Goal: Task Accomplishment & Management: Complete application form

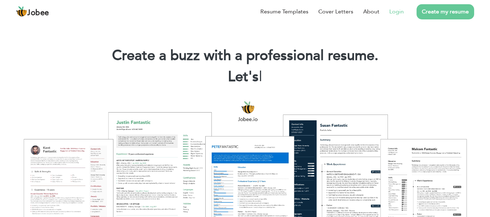
click at [402, 11] on link "Login" at bounding box center [396, 11] width 14 height 8
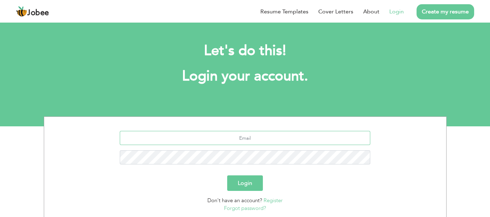
click at [235, 136] on input "text" at bounding box center [245, 138] width 250 height 14
type input "shafkat.shahzad@yahoo.com"
click at [227, 176] on button "Login" at bounding box center [245, 184] width 36 height 16
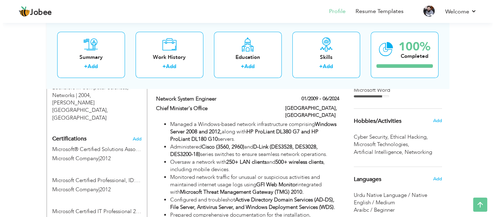
scroll to position [318, 0]
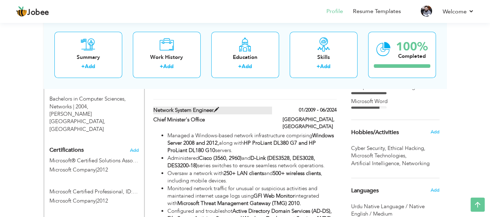
click at [218, 107] on span at bounding box center [216, 109] width 5 height 5
type input "Network System Engineer"
type input "Chief Minister's Office"
type input "01/2009"
type input "06/2024"
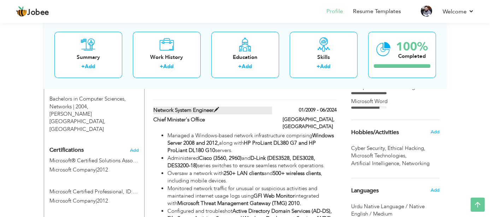
type input "[GEOGRAPHIC_DATA]"
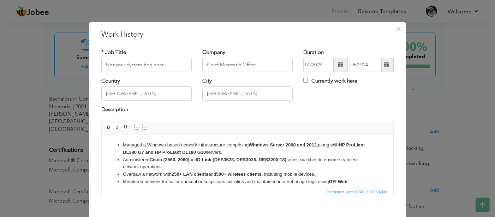
click at [191, 147] on li "Managed a Windows-based network infrastructure comprising Windows Server 2008 a…" at bounding box center [247, 148] width 249 height 15
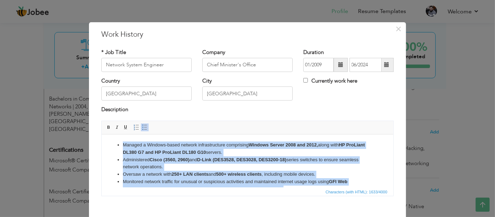
copy ul "Managed a Windows-based network infrastructure comprising Windows Server 2008 a…"
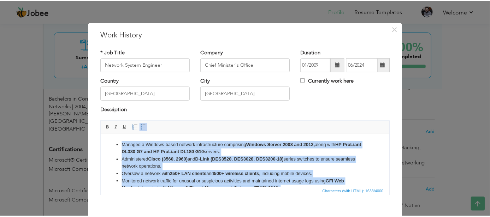
scroll to position [0, 0]
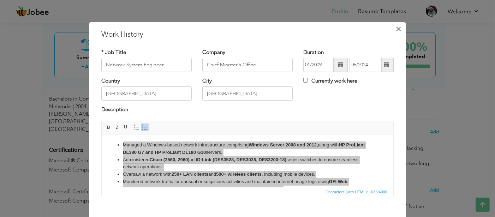
click at [396, 30] on span "×" at bounding box center [399, 29] width 6 height 13
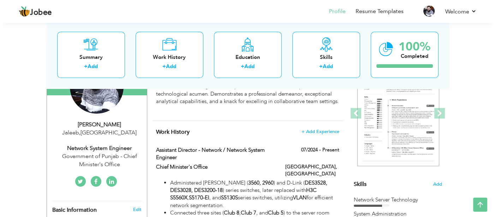
scroll to position [141, 0]
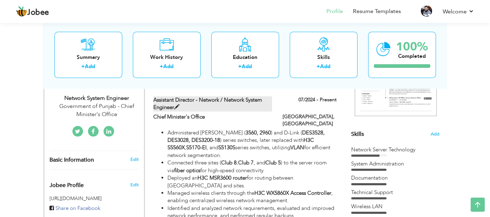
click at [177, 105] on span at bounding box center [176, 107] width 5 height 5
type input "Assistant Director - Network / Network System Engineer"
type input "07/2024"
checkbox input "true"
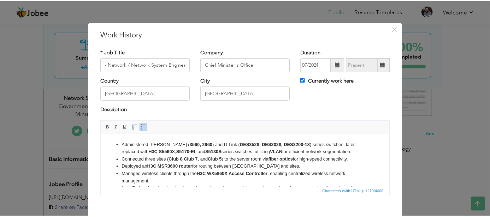
scroll to position [0, 0]
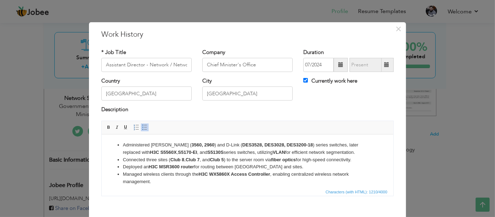
click at [178, 153] on strong "S5170-EI" at bounding box center [187, 151] width 19 height 5
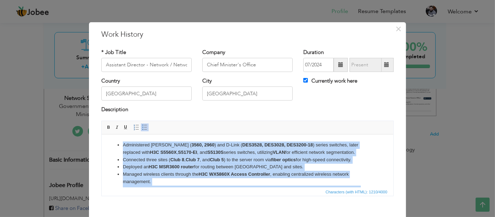
copy ul "Administered Cisco ( 3560, 2960 ) and D-Link ( DES3528, DES3028, DES3200-18 ) s…"
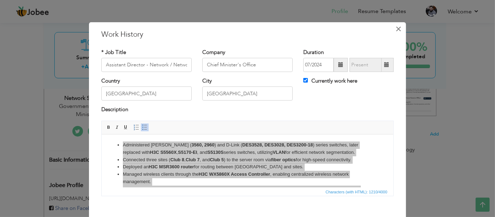
click at [397, 27] on span "×" at bounding box center [399, 29] width 6 height 13
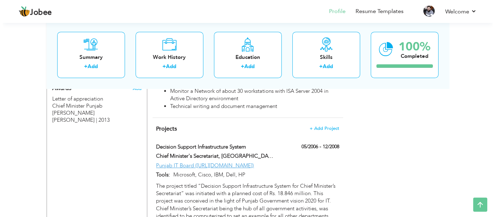
scroll to position [603, 0]
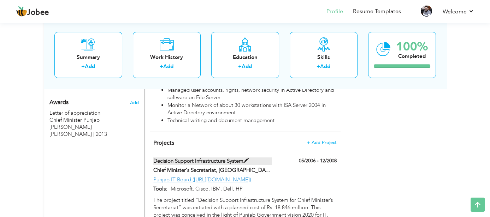
click at [248, 158] on span at bounding box center [245, 160] width 5 height 5
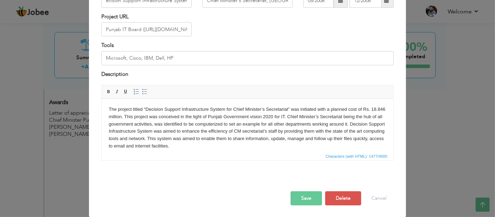
scroll to position [0, 0]
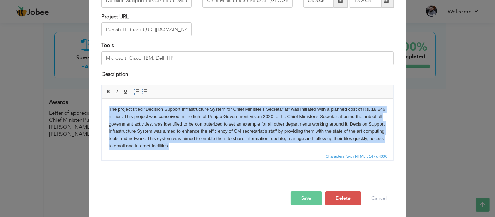
drag, startPoint x: 223, startPoint y: 145, endPoint x: 106, endPoint y: 100, distance: 124.9
click at [101, 99] on html "The project titled “Decision Support Infrastructure System for Chief Minister’s…" at bounding box center [247, 176] width 292 height 154
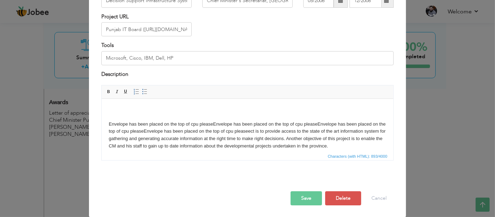
click at [115, 112] on body "​​​​​​​ Envelope has been placed on the top of cpu please Envelope has been pla…" at bounding box center [247, 161] width 278 height 110
click at [163, 114] on span "Paste" at bounding box center [177, 112] width 37 height 8
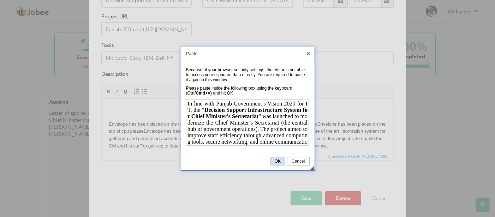
click at [278, 160] on span "OK" at bounding box center [278, 161] width 14 height 5
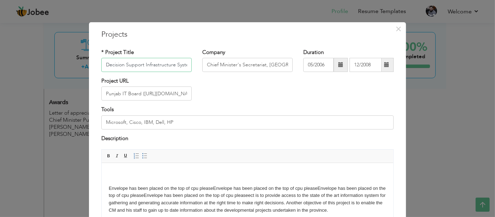
click at [137, 66] on input "Decision Support Infrastructure System" at bounding box center [146, 65] width 90 height 14
click at [130, 67] on input "Decision Support Infrastructure System" at bounding box center [146, 65] width 90 height 14
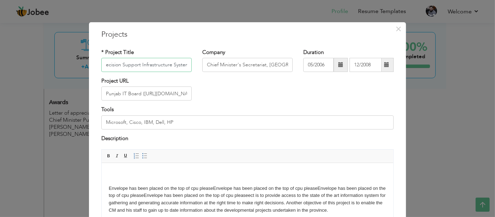
click at [130, 67] on input "Decision Support Infrastructure System" at bounding box center [146, 65] width 90 height 14
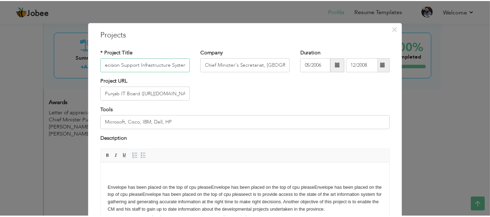
scroll to position [0, 0]
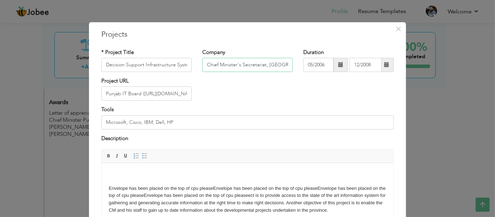
click at [249, 67] on input "Chief Minister's Secretariat, [GEOGRAPHIC_DATA]" at bounding box center [247, 65] width 90 height 14
click at [145, 93] on input "Punjab IT Board ([URL][DOMAIN_NAME])" at bounding box center [146, 94] width 90 height 14
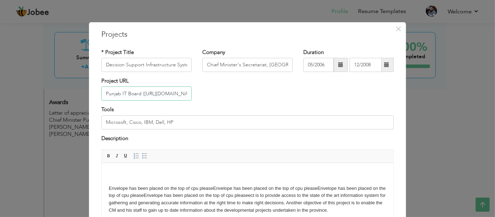
click at [145, 93] on input "Punjab IT Board ([URL][DOMAIN_NAME])" at bounding box center [146, 94] width 90 height 14
click at [76, 140] on div "× Projects * Project Title Decision Support Infrastructure System Company Chief…" at bounding box center [247, 108] width 495 height 217
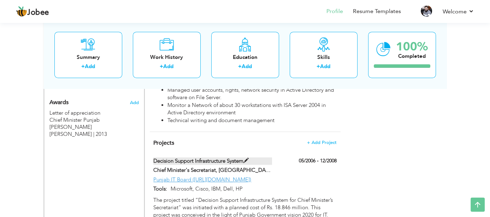
click at [247, 158] on span at bounding box center [245, 160] width 5 height 5
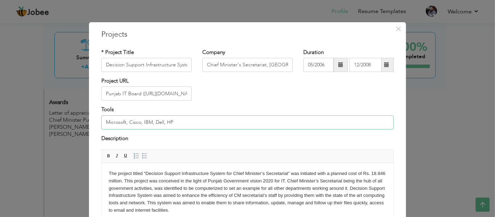
drag, startPoint x: 186, startPoint y: 119, endPoint x: 92, endPoint y: 124, distance: 94.4
click at [92, 124] on div "× Projects * Project Title Decision Support Infrastructure System Company Chief…" at bounding box center [247, 152] width 317 height 260
click at [398, 28] on span "×" at bounding box center [399, 29] width 6 height 13
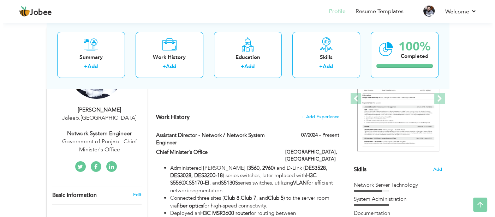
scroll to position [177, 0]
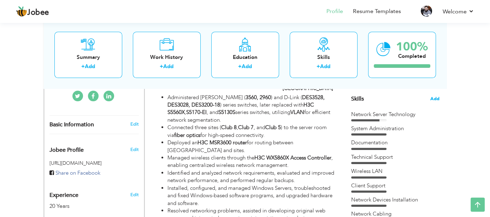
click at [431, 96] on span "Add" at bounding box center [434, 99] width 9 height 7
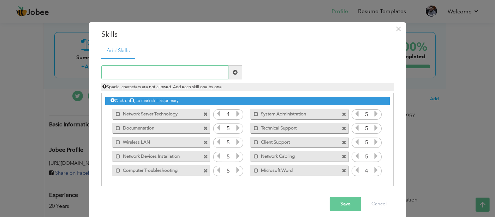
click at [190, 74] on input "text" at bounding box center [164, 72] width 127 height 14
paste input "• Network Systems Administration"
click at [112, 73] on input "• Network Systems Administration" at bounding box center [164, 72] width 127 height 14
type input "Network Systems Administration"
click at [233, 70] on span at bounding box center [235, 72] width 5 height 5
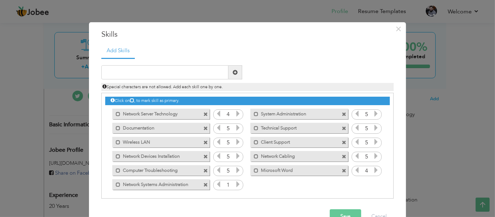
click at [235, 185] on icon at bounding box center [238, 184] width 6 height 6
click at [342, 113] on span at bounding box center [344, 114] width 5 height 5
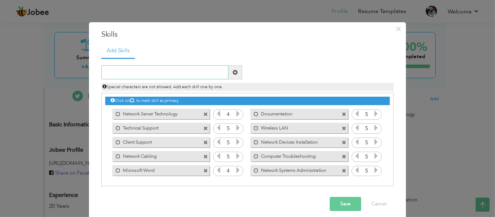
click at [162, 71] on input "text" at bounding box center [164, 72] width 127 height 14
paste input "• LAN/WAN & Wireless LAN"
click at [114, 72] on input "• LAN/WAN & Wireless LAN" at bounding box center [164, 72] width 127 height 14
type input "LAN/WAN & Wireless LAN"
click at [233, 73] on span at bounding box center [235, 72] width 5 height 5
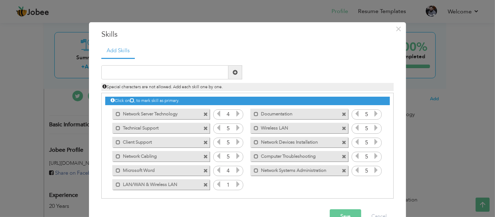
click at [235, 187] on icon at bounding box center [238, 184] width 6 height 6
click at [342, 129] on span at bounding box center [344, 128] width 5 height 5
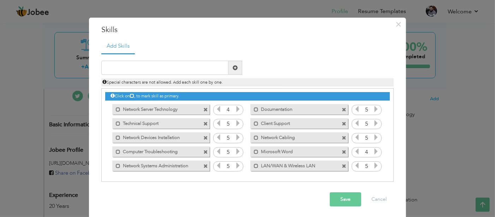
scroll to position [6, 0]
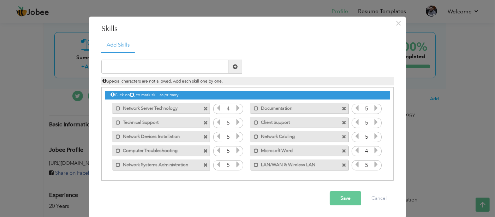
click at [462, 111] on div "× Skills Add Skills Duplicate entry Mark as primary skill. 4 5 5" at bounding box center [247, 108] width 495 height 217
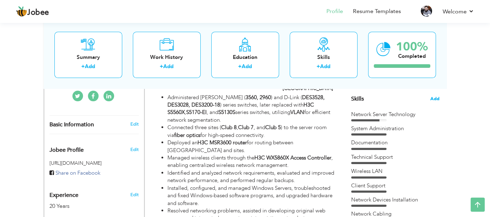
click at [435, 99] on span "Add" at bounding box center [434, 99] width 9 height 7
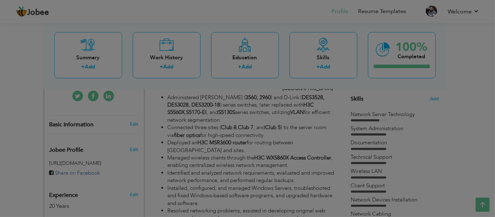
scroll to position [0, 0]
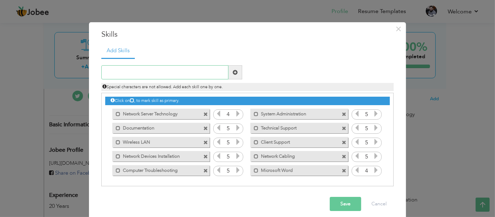
paste input "• LAN/WAN & Wireless LAN"
click at [113, 72] on input "• LAN/WAN & Wireless LAN" at bounding box center [164, 72] width 127 height 14
type input "LAN/WAN & Wireless LAN"
click at [233, 71] on span at bounding box center [235, 72] width 5 height 5
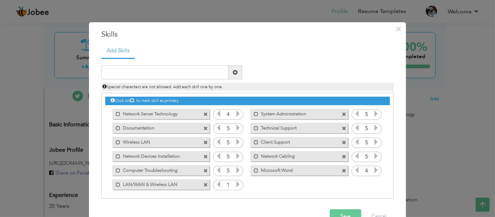
click at [235, 185] on icon at bounding box center [238, 184] width 6 height 6
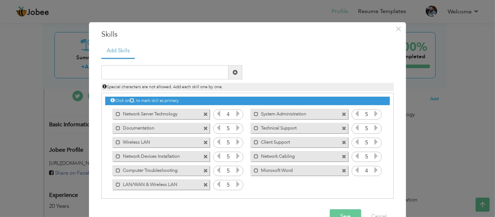
scroll to position [1, 0]
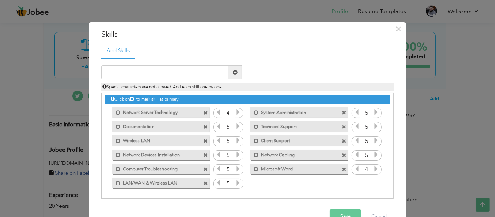
click at [203, 140] on span at bounding box center [205, 141] width 5 height 5
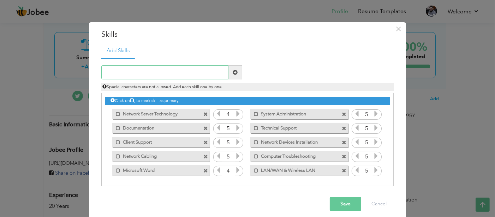
click at [189, 74] on input "text" at bounding box center [164, 72] width 127 height 14
paste input "• Network Systems Administration"
drag, startPoint x: 112, startPoint y: 71, endPoint x: 94, endPoint y: 74, distance: 18.6
click at [96, 74] on div "• Network Systems Administration" at bounding box center [172, 72] width 152 height 14
type input "Network Systems Administration"
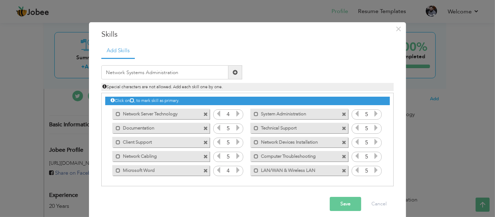
click at [233, 74] on span at bounding box center [235, 72] width 5 height 5
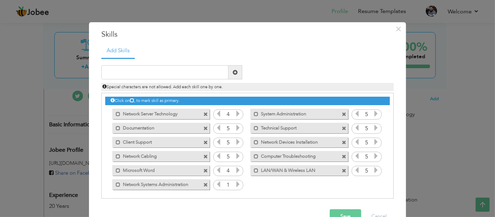
click at [235, 184] on icon at bounding box center [238, 184] width 6 height 6
click at [236, 183] on icon at bounding box center [238, 184] width 6 height 6
click at [342, 113] on span at bounding box center [344, 114] width 5 height 5
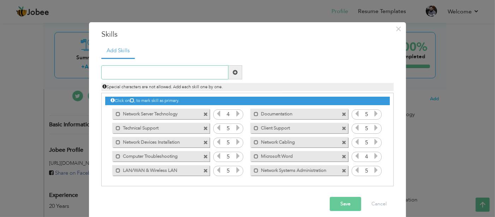
click at [178, 72] on input "text" at bounding box center [164, 72] width 127 height 14
paste input "• Cisco, D-Link, and H3C Switches"
click at [112, 71] on input "• Cisco, D-Link, and H3C Switches" at bounding box center [164, 72] width 127 height 14
type input "Cisco, D-Link, and H3C Switches"
click at [235, 71] on span at bounding box center [235, 72] width 5 height 5
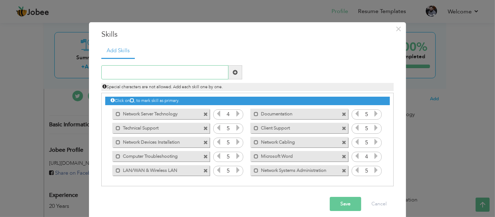
click at [166, 70] on input "text" at bounding box center [164, 72] width 127 height 14
paste input "• Cisco, D-Link, and H3C Switches"
click at [114, 72] on input "• Cisco, D-Link, and H3C Switches" at bounding box center [164, 72] width 127 height 14
type input "Cisco, D-Link, and H3C Switches"
click at [233, 75] on span at bounding box center [235, 72] width 5 height 5
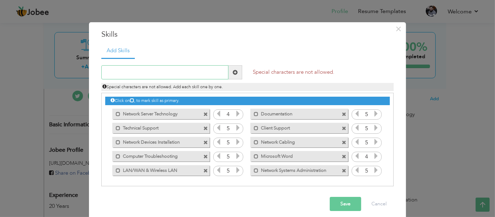
click at [186, 73] on input "text" at bounding box center [164, 72] width 127 height 14
paste input "• Cisco, D-Link, and H3C Switches"
click at [114, 72] on input "• Cisco, D-Link, and H3C Switches" at bounding box center [164, 72] width 127 height 14
click at [176, 74] on input "Cisco, D-Link, and H3C Switches" at bounding box center [164, 72] width 127 height 14
type input "Cisco, D-Link, and H3C Switches"
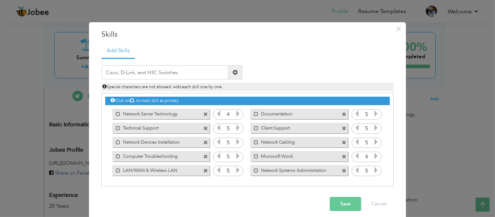
click at [234, 72] on span at bounding box center [235, 72] width 5 height 5
click at [170, 75] on input "text" at bounding box center [164, 72] width 127 height 14
paste input "etwork Security & Cabling"
type input "Network Security & Cabling"
click at [233, 70] on span at bounding box center [235, 72] width 5 height 5
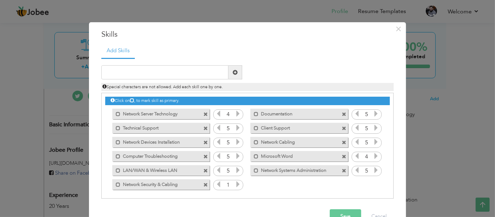
click at [235, 185] on icon at bounding box center [238, 184] width 6 height 6
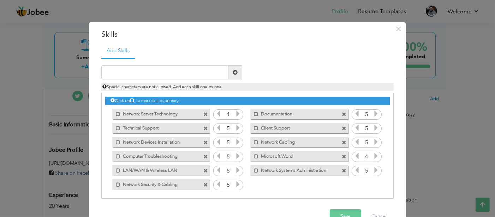
click at [342, 142] on span at bounding box center [344, 143] width 5 height 5
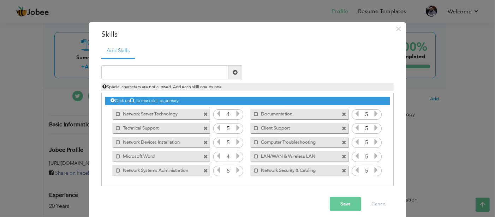
click at [336, 202] on button "Save" at bounding box center [345, 204] width 31 height 14
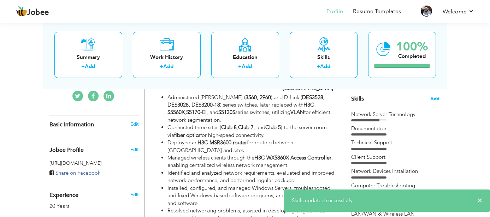
click at [436, 98] on span "Add" at bounding box center [434, 99] width 9 height 7
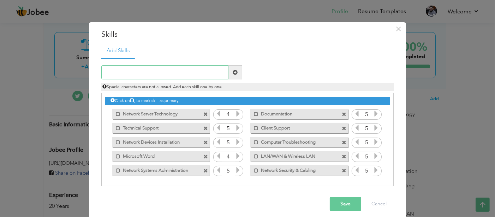
paste input "• Windows Server Configuration"
type input "• Windows Server Configuration"
click at [233, 70] on span at bounding box center [235, 72] width 5 height 5
click at [206, 74] on input "text" at bounding box center [164, 72] width 127 height 14
paste input "• Windows Server Configuration"
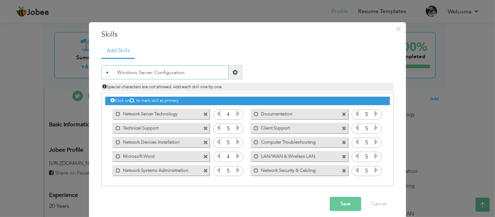
click at [113, 72] on input "• Windows Server Configuration" at bounding box center [164, 72] width 127 height 14
type input "Windows Server Configuration"
drag, startPoint x: 231, startPoint y: 72, endPoint x: 226, endPoint y: 78, distance: 7.6
click at [233, 72] on span at bounding box center [235, 72] width 5 height 5
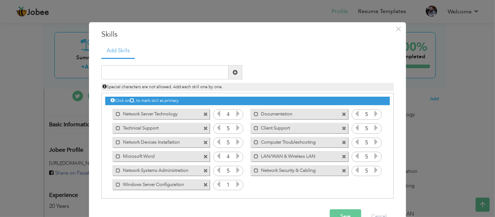
click at [235, 184] on icon at bounding box center [238, 184] width 6 height 6
click at [235, 183] on icon at bounding box center [238, 184] width 6 height 6
click at [236, 183] on icon at bounding box center [238, 184] width 6 height 6
click at [236, 182] on icon at bounding box center [238, 184] width 6 height 6
click at [203, 113] on span at bounding box center [205, 114] width 5 height 5
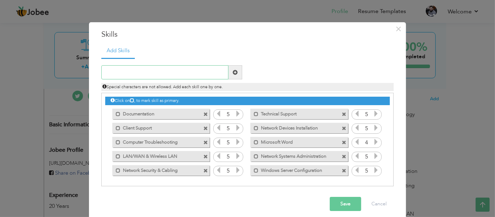
paste input "• Technical Support & Client Support"
click at [112, 71] on input "• Technical Support & Client Support" at bounding box center [164, 72] width 127 height 14
type input "Technical Support & Client Support"
click at [233, 74] on span at bounding box center [235, 72] width 5 height 5
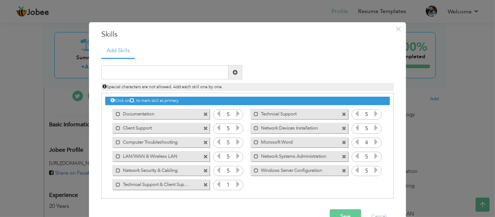
click at [235, 184] on icon at bounding box center [238, 184] width 6 height 6
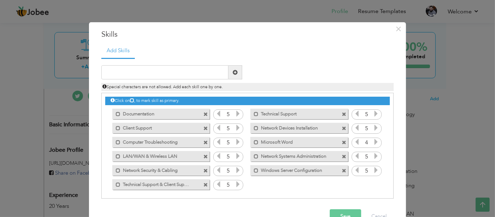
click at [235, 184] on icon at bounding box center [238, 184] width 6 height 6
click at [203, 128] on span at bounding box center [205, 128] width 5 height 5
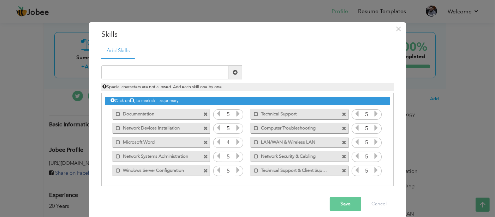
click at [342, 114] on span at bounding box center [344, 114] width 5 height 5
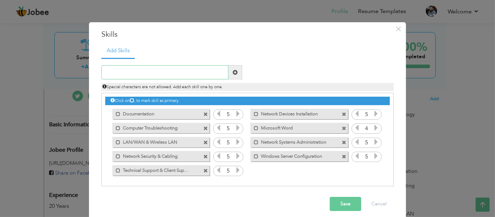
click at [195, 73] on input "text" at bounding box center [164, 72] width 127 height 14
paste input "• Documentation & Network Design"
type input "Documentation & Network Design"
click at [234, 75] on span at bounding box center [235, 72] width 5 height 5
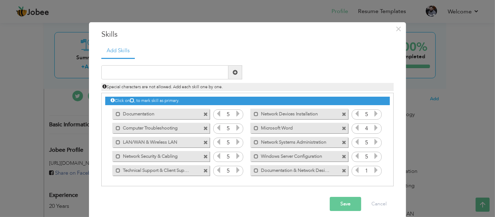
click at [373, 170] on icon at bounding box center [376, 170] width 6 height 6
click at [203, 113] on span at bounding box center [205, 114] width 5 height 5
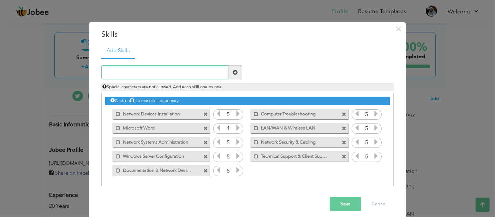
click at [196, 73] on input "text" at bounding box center [164, 72] width 127 height 14
paste input "• Project Management"
drag, startPoint x: 112, startPoint y: 75, endPoint x: 83, endPoint y: 77, distance: 29.4
click at [83, 77] on div "× Skills Add Skills • Project Management Duplicate entry 4 5 5" at bounding box center [247, 108] width 495 height 217
type input "Project Management"
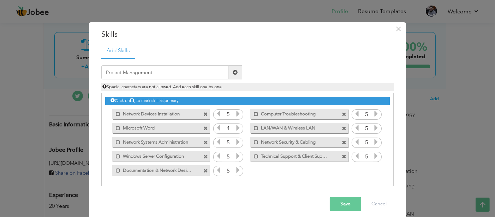
click at [233, 73] on span at bounding box center [235, 72] width 5 height 5
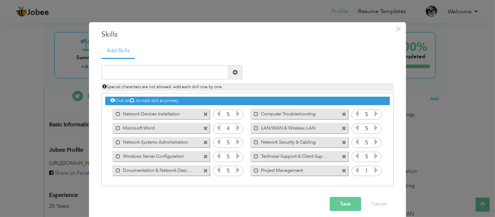
click at [376, 171] on icon at bounding box center [376, 170] width 6 height 6
click at [376, 170] on icon at bounding box center [376, 170] width 6 height 6
click at [195, 71] on input "text" at bounding box center [164, 72] width 127 height 14
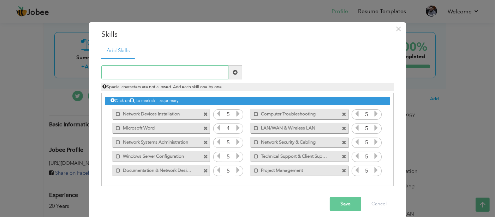
click at [195, 71] on input "text" at bounding box center [164, 72] width 127 height 14
paste input "• Troubleshooting & Root Cause Analysis"
drag, startPoint x: 113, startPoint y: 72, endPoint x: 92, endPoint y: 76, distance: 21.6
click at [92, 76] on div "× Skills Add Skills • Troubleshooting & Root Cause Analysis 4 5 5 5" at bounding box center [247, 123] width 317 height 202
type input "Troubleshooting & Root Cause Analysis"
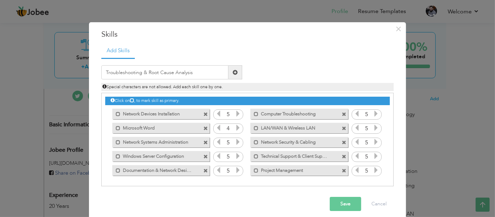
click at [233, 71] on span at bounding box center [235, 72] width 5 height 5
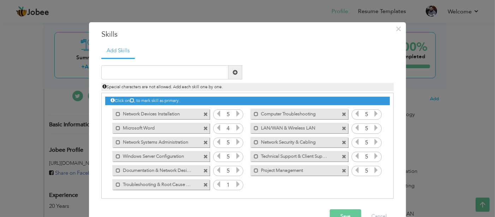
click at [236, 185] on icon at bounding box center [238, 184] width 6 height 6
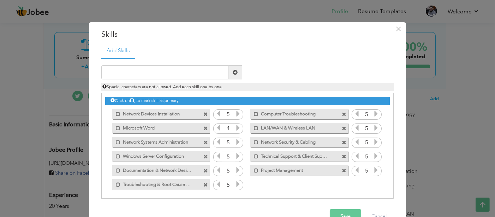
click at [203, 127] on span at bounding box center [205, 128] width 5 height 5
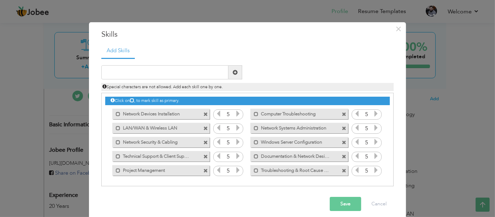
click at [338, 202] on button "Save" at bounding box center [345, 204] width 31 height 14
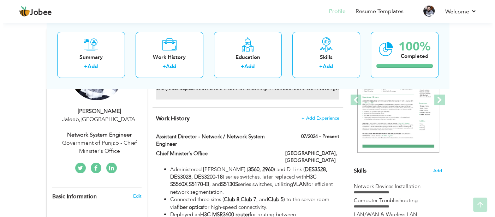
scroll to position [106, 0]
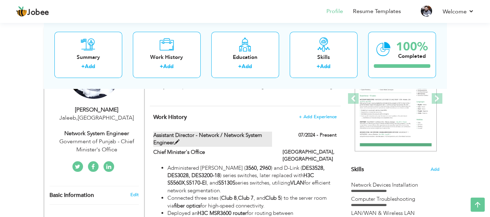
click at [177, 142] on span at bounding box center [176, 142] width 5 height 5
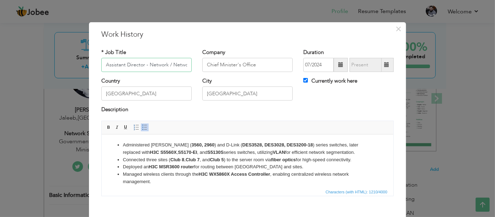
scroll to position [0, 41]
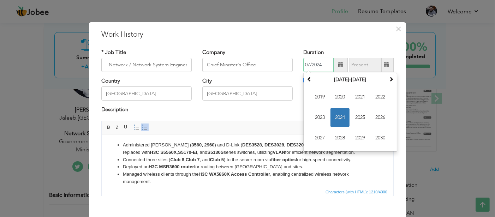
click at [308, 66] on input "07/2024" at bounding box center [318, 65] width 30 height 14
click at [307, 79] on span at bounding box center [309, 79] width 5 height 5
click at [308, 79] on span at bounding box center [309, 79] width 5 height 5
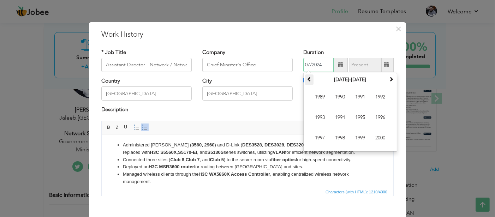
click at [308, 79] on span at bounding box center [309, 79] width 5 height 5
click at [389, 79] on span at bounding box center [391, 79] width 5 height 5
click at [320, 99] on span "2009" at bounding box center [320, 97] width 19 height 19
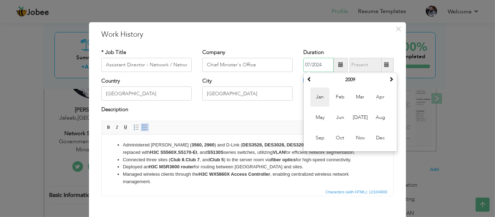
click at [321, 99] on span "Jan" at bounding box center [320, 97] width 19 height 19
type input "01/2009"
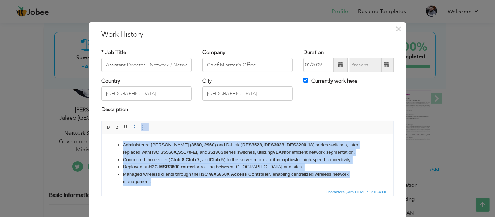
drag, startPoint x: 132, startPoint y: 178, endPoint x: 112, endPoint y: 135, distance: 48.2
click at [112, 135] on html "Administered Cisco ( 3560, 2960 ) and D-Link ( DES3528, DES3028, DES3200-18 ) s…" at bounding box center [247, 185] width 292 height 102
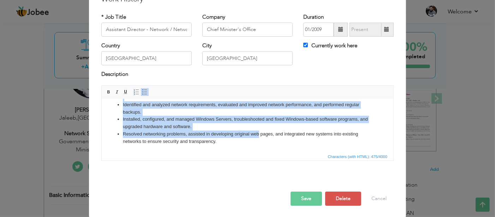
scroll to position [36, 0]
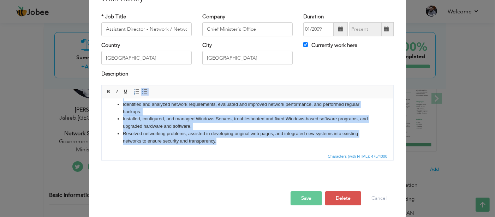
drag, startPoint x: 122, startPoint y: 108, endPoint x: 298, endPoint y: 142, distance: 179.9
click at [298, 142] on ul "Identified and analyzed network requirements, evaluated and improved network pe…" at bounding box center [247, 119] width 278 height 52
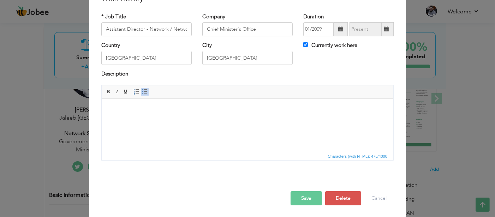
scroll to position [0, 0]
click at [162, 114] on span "Paste" at bounding box center [179, 116] width 37 height 8
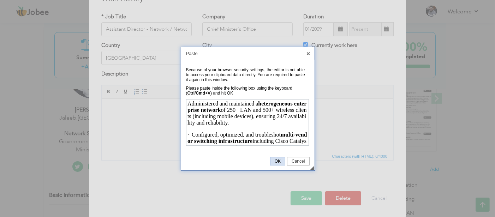
click at [277, 157] on link "OK" at bounding box center [277, 161] width 15 height 8
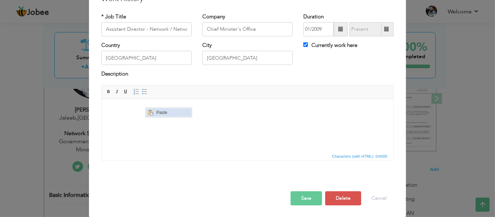
click at [160, 110] on span "Paste" at bounding box center [172, 112] width 37 height 8
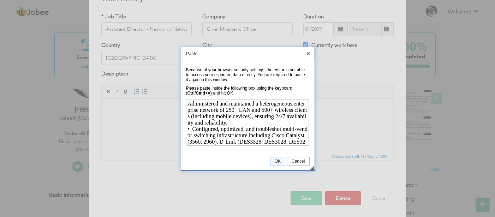
scroll to position [270, 0]
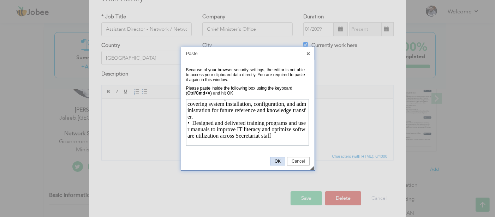
click at [278, 161] on span "OK" at bounding box center [278, 161] width 14 height 5
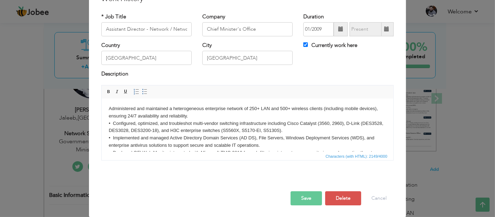
scroll to position [0, 0]
click at [142, 92] on span at bounding box center [145, 92] width 6 height 6
click at [108, 110] on html "Administered and maintained a heterogeneous enterprise network of 250+ LAN and …" at bounding box center [247, 196] width 292 height 195
click at [142, 89] on span at bounding box center [145, 92] width 6 height 6
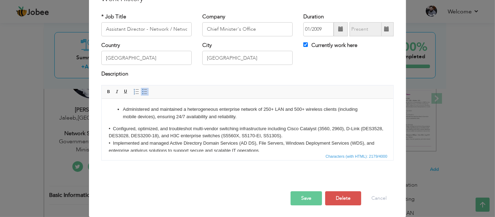
click at [112, 127] on body "Administered and maintained a heterogeneous enterprise network of 250+ LAN and …" at bounding box center [247, 198] width 278 height 185
click at [142, 90] on span at bounding box center [145, 92] width 6 height 6
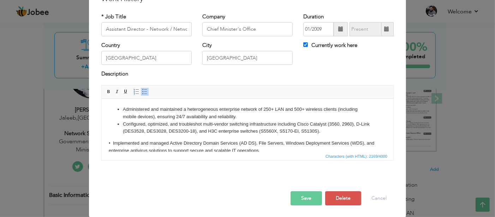
click at [113, 143] on body "Administered and maintained a heterogeneous enterprise network of 250+ LAN and …" at bounding box center [247, 198] width 278 height 185
click at [142, 93] on span at bounding box center [145, 92] width 6 height 6
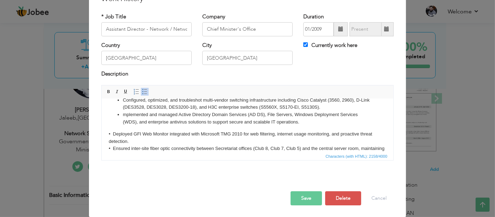
scroll to position [35, 0]
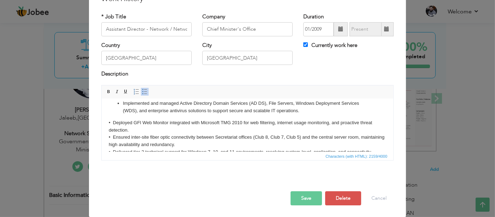
click at [113, 120] on body "Administered and maintained a heterogeneous enterprise network of 250+ LAN and …" at bounding box center [247, 162] width 278 height 185
click at [142, 92] on span at bounding box center [145, 92] width 6 height 6
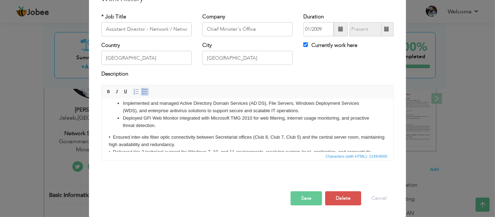
click at [113, 136] on body "Administered and maintained a heterogeneous enterprise network of 250+ LAN and …" at bounding box center [247, 162] width 278 height 185
click at [142, 93] on span at bounding box center [145, 92] width 6 height 6
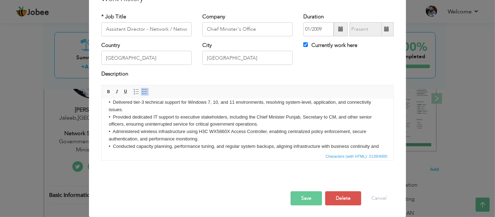
scroll to position [71, 0]
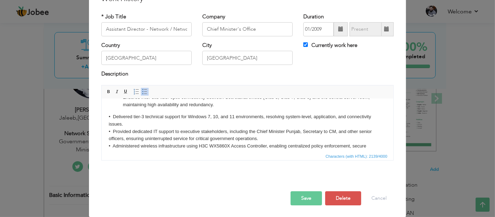
click at [112, 116] on body "Administered and maintained a heterogeneous enterprise network of 250+ LAN and …" at bounding box center [247, 127] width 278 height 185
click at [142, 91] on span at bounding box center [145, 92] width 6 height 6
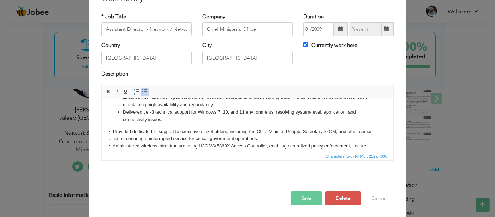
click at [112, 129] on body "Administered and maintained a heterogeneous enterprise network of 250+ LAN and …" at bounding box center [247, 127] width 278 height 185
click at [142, 93] on span at bounding box center [145, 92] width 6 height 6
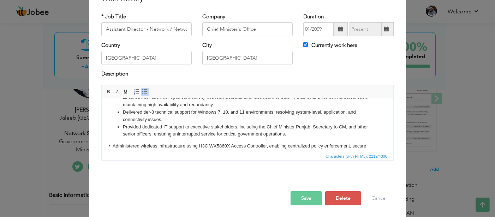
click at [113, 143] on body "Administered and maintained a heterogeneous enterprise network of 250+ LAN and …" at bounding box center [247, 127] width 278 height 185
click at [142, 91] on span at bounding box center [145, 92] width 6 height 6
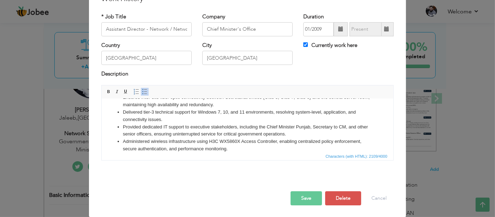
scroll to position [106, 0]
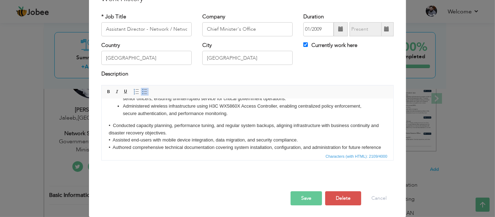
click at [113, 124] on body "Administered and maintained a heterogeneous enterprise network of 250+ LAN and …" at bounding box center [247, 92] width 278 height 185
click at [142, 90] on span at bounding box center [145, 92] width 6 height 6
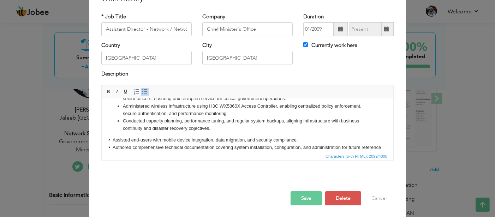
click at [113, 138] on body "Administered and maintained a heterogeneous enterprise network of 250+ LAN and …" at bounding box center [247, 92] width 278 height 185
click at [142, 92] on span at bounding box center [145, 92] width 6 height 6
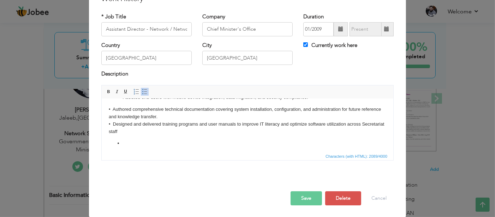
scroll to position [146, 0]
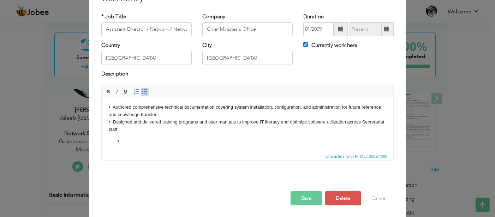
click at [112, 107] on body "Administered and maintained a heterogeneous enterprise network of 250+ LAN and …" at bounding box center [247, 51] width 278 height 185
click at [142, 91] on span at bounding box center [145, 92] width 6 height 6
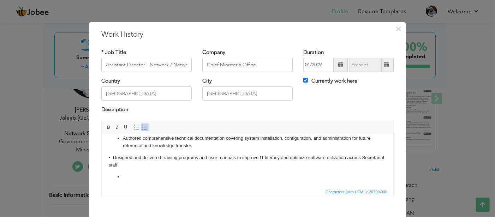
click at [113, 157] on body "Administered and maintained a heterogeneous enterprise network of 250+ LAN and …" at bounding box center [247, 87] width 278 height 185
click at [142, 126] on span at bounding box center [145, 128] width 6 height 6
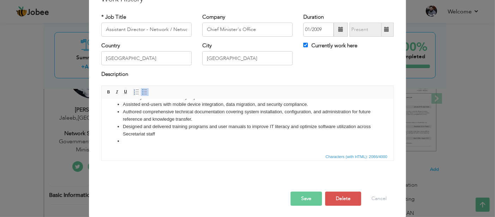
scroll to position [36, 0]
click at [127, 140] on li at bounding box center [247, 140] width 249 height 7
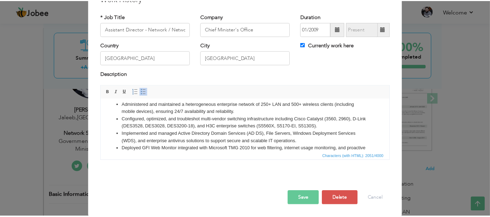
scroll to position [0, 0]
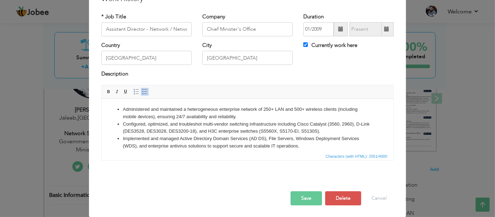
click at [297, 197] on button "Save" at bounding box center [306, 198] width 31 height 14
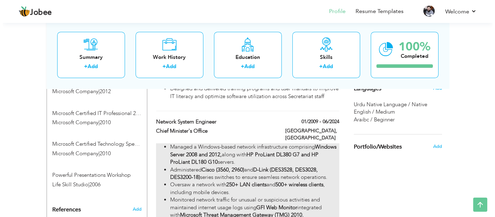
scroll to position [424, 0]
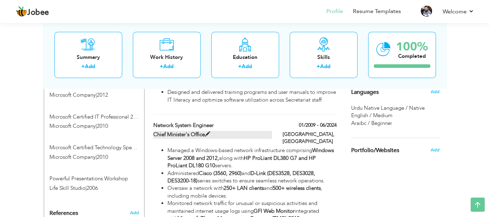
click at [207, 132] on span at bounding box center [207, 134] width 5 height 5
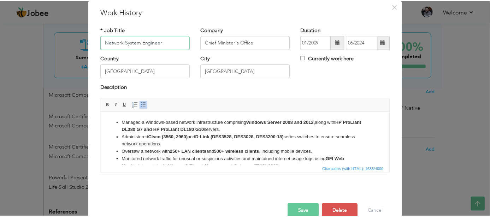
scroll to position [36, 0]
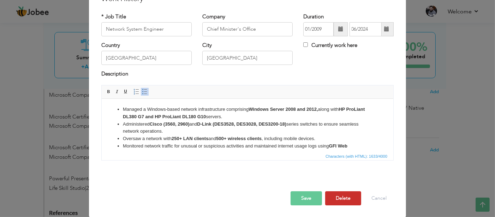
click at [341, 201] on button "Delete" at bounding box center [343, 198] width 36 height 14
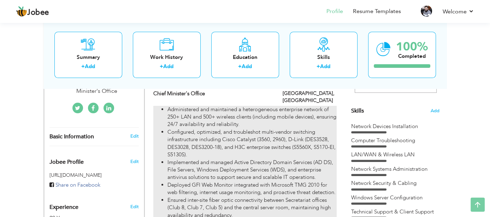
scroll to position [177, 0]
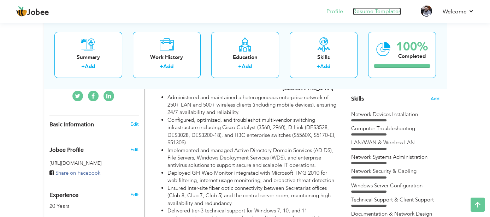
click at [370, 11] on link "Resume Templates" at bounding box center [377, 11] width 48 height 8
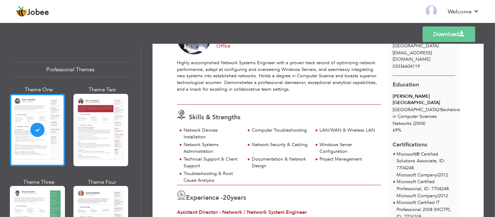
scroll to position [46, 0]
click at [431, 13] on img at bounding box center [431, 10] width 11 height 11
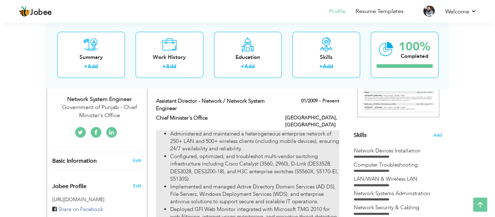
scroll to position [141, 0]
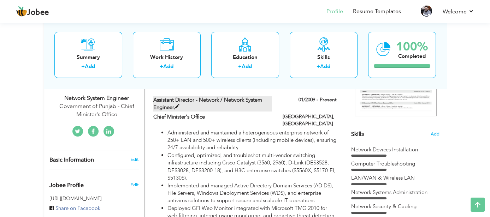
click at [178, 106] on span at bounding box center [176, 107] width 5 height 5
type input "Assistant Director - Network / Network System Engineer"
type input "Chief Minister's Office"
type input "01/2009"
type input "[GEOGRAPHIC_DATA]"
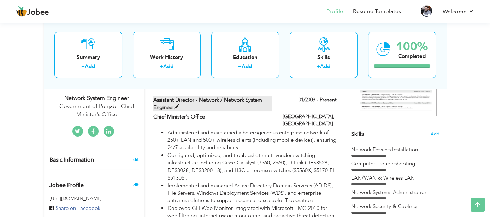
type input "[GEOGRAPHIC_DATA]"
checkbox input "true"
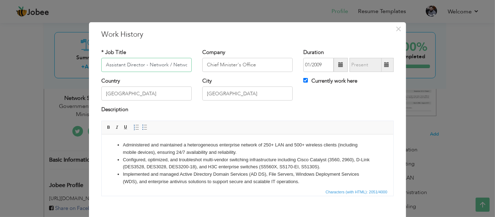
scroll to position [0, 41]
click at [120, 62] on input "Assistant Director - Network / Network System Engineer" at bounding box center [146, 65] width 90 height 14
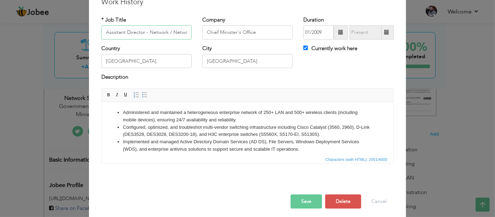
scroll to position [36, 0]
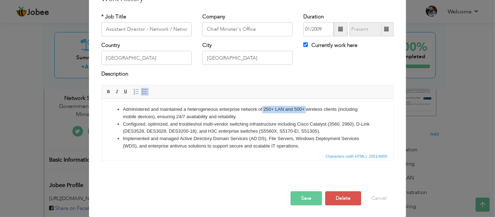
drag, startPoint x: 262, startPoint y: 108, endPoint x: 306, endPoint y: 109, distance: 43.5
click at [306, 109] on li "Administered and maintained a heterogeneous enterprise network of 250+ LAN and …" at bounding box center [247, 113] width 249 height 15
click at [164, 121] on li "Configured, optimized, and troubleshot multi-vendor switching infrastructure in…" at bounding box center [247, 127] width 249 height 15
drag, startPoint x: 179, startPoint y: 117, endPoint x: 185, endPoint y: 117, distance: 5.3
click at [185, 117] on li "Administered and maintained a heterogeneous enterprise network of 250+ LAN and …" at bounding box center [247, 113] width 249 height 15
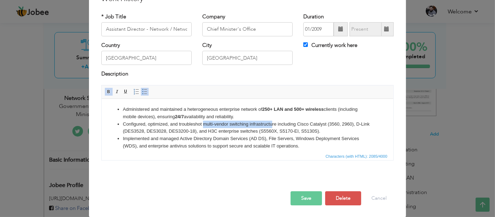
drag, startPoint x: 211, startPoint y: 124, endPoint x: 272, endPoint y: 124, distance: 60.8
click at [272, 124] on li "Configured, optimized, and troubleshot multi-vendor switching infrastructure in…" at bounding box center [247, 127] width 249 height 15
drag, startPoint x: 297, startPoint y: 122, endPoint x: 327, endPoint y: 124, distance: 29.7
click at [327, 124] on li "Configured, optimized, and troubleshot multi-vendor switching infrastructure in…" at bounding box center [247, 127] width 249 height 15
drag, startPoint x: 331, startPoint y: 122, endPoint x: 345, endPoint y: 124, distance: 13.9
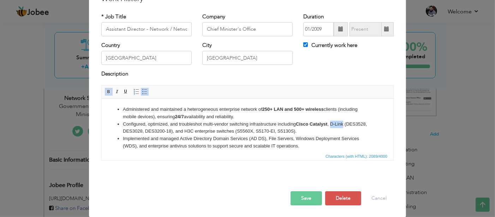
click at [345, 124] on li "Configured, optimized, and troubleshot multi-vendor switching infrastructure in…" at bounding box center [247, 127] width 249 height 15
click at [193, 113] on li "Administered and maintained a heterogeneous enterprise network of 250+ LAN and …" at bounding box center [247, 113] width 249 height 15
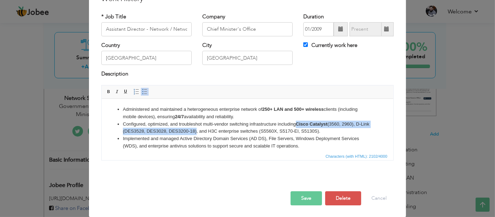
drag, startPoint x: 296, startPoint y: 123, endPoint x: 206, endPoint y: 134, distance: 91.5
click at [206, 134] on li "Configured, optimized, and troubleshot multi-vendor switching infrastructure in…" at bounding box center [247, 127] width 249 height 15
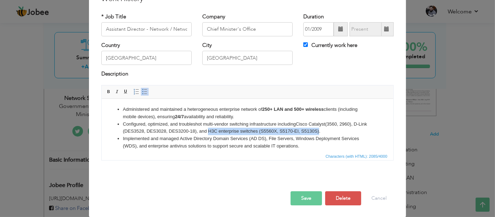
drag, startPoint x: 218, startPoint y: 131, endPoint x: 328, endPoint y: 132, distance: 110.6
click at [328, 132] on li "Configured, optimized, and troubleshot multi-vendor switching infrastructure in…" at bounding box center [247, 127] width 249 height 15
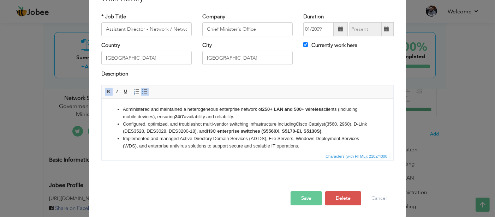
click at [334, 131] on li "Configured, optimized, and troubleshot multi-vendor switching infrastructure in…" at bounding box center [247, 127] width 249 height 15
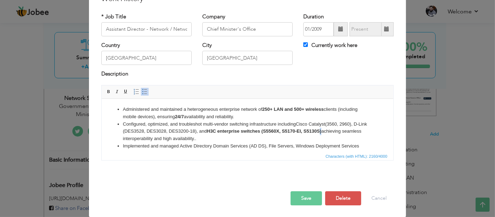
click at [321, 130] on strong "H3C enterprise switches (S5560X, S5170-EI, S5130S)" at bounding box center [264, 130] width 114 height 5
click at [198, 124] on li "Configured, optimized, and troubleshot multi-vendor switching infrastructure in…" at bounding box center [247, 131] width 249 height 22
click at [208, 134] on li "Configured, optimized, and troubleshoot multi-vendor switching infrastructure i…" at bounding box center [247, 131] width 249 height 22
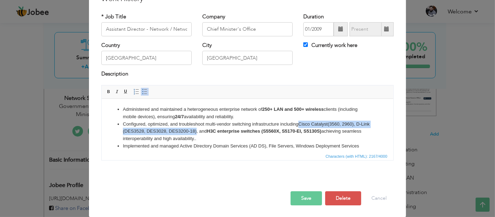
drag, startPoint x: 299, startPoint y: 123, endPoint x: 206, endPoint y: 134, distance: 93.9
click at [206, 134] on li "Configured, optimized, and troubleshoot multi-vendor switching infrastructure i…" at bounding box center [247, 131] width 249 height 22
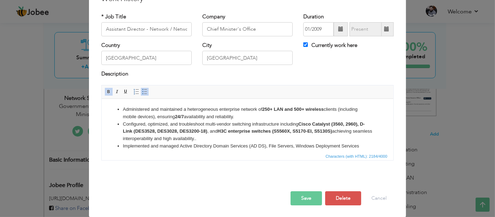
click at [301, 136] on li "Configured, optimized, and troubleshoot multi-vendor switching infrastructure i…" at bounding box center [247, 131] width 249 height 22
drag, startPoint x: 333, startPoint y: 131, endPoint x: 337, endPoint y: 131, distance: 3.9
click at [335, 131] on li "Configured, optimized, and troubleshoot multi-vendor switching infrastructure i…" at bounding box center [247, 131] width 249 height 22
click at [218, 131] on strong "H3C enterprise switches (S5560X, S5170-EI, S5130S)," at bounding box center [275, 130] width 116 height 5
click at [300, 124] on strong "Cisco Catalyst (3560, 2960), D-Link (DES3528, DES3028, DES3200-18)" at bounding box center [244, 127] width 242 height 13
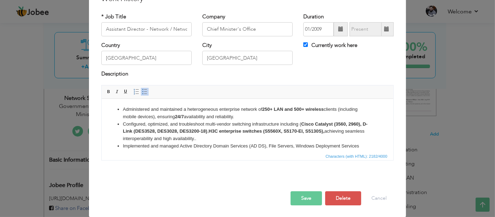
click at [335, 124] on strong "Cisco Catalyst (3560, 2960), D-Link (DES3528, DES3028, DES3200-18)" at bounding box center [245, 127] width 245 height 13
click at [301, 124] on strong "Cisco Catalyst 3560, 2960), D-Link (DES3528, DES3028, DES3200-18)" at bounding box center [244, 127] width 242 height 13
click at [333, 124] on strong "Cisco Catalyst 3560, 2960), D-Link (DES3528, DES3028, DES3200-18)" at bounding box center [247, 127] width 249 height 13
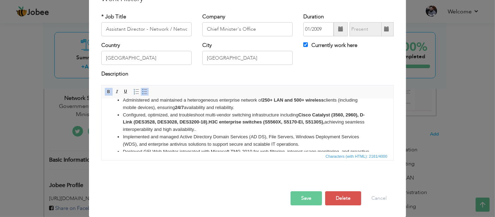
scroll to position [35, 0]
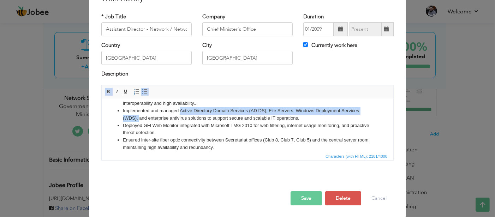
drag, startPoint x: 179, startPoint y: 110, endPoint x: 139, endPoint y: 118, distance: 41.4
click at [139, 118] on li "Implemented and managed Active Directory Domain Services (AD DS), File Servers,…" at bounding box center [247, 114] width 249 height 15
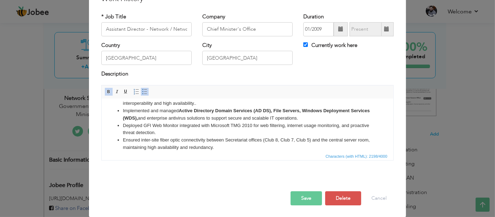
click at [156, 120] on strong "Active Directory Domain Services (AD DS), File Servers, Windows Deployment Serv…" at bounding box center [246, 114] width 247 height 13
drag, startPoint x: 167, startPoint y: 117, endPoint x: 228, endPoint y: 116, distance: 60.4
click at [226, 116] on li "Implemented and managed Active Directory Domain Services (AD DS), File Servers,…" at bounding box center [247, 114] width 249 height 15
click at [228, 116] on li "Implemented and managed Active Directory Domain Services (AD DS), File Servers,…" at bounding box center [247, 114] width 249 height 15
drag, startPoint x: 168, startPoint y: 119, endPoint x: 225, endPoint y: 116, distance: 57.6
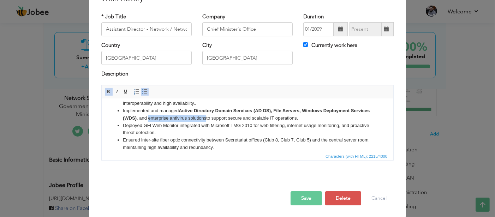
click at [225, 116] on li "Implemented and managed Active Directory Domain Services (AD DS), File Servers,…" at bounding box center [247, 114] width 249 height 15
click at [152, 128] on li "Deployed GFI Web Monitor integrated with Microsoft TMG 2010 for web filtering, …" at bounding box center [247, 129] width 249 height 15
drag, startPoint x: 143, startPoint y: 124, endPoint x: 175, endPoint y: 130, distance: 32.3
click at [178, 125] on li "Deployed GFI Web Monitor integrated with Microsoft TMG 2010 for web filtering, …" at bounding box center [247, 129] width 249 height 15
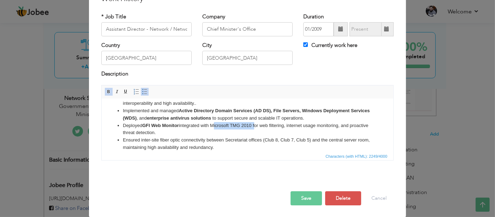
drag, startPoint x: 213, startPoint y: 125, endPoint x: 255, endPoint y: 123, distance: 42.8
click at [255, 123] on li "Deployed GFI Web Monitor integrated with Microsoft TMG 2010 for web filtering, …" at bounding box center [247, 129] width 249 height 15
drag, startPoint x: 263, startPoint y: 125, endPoint x: 289, endPoint y: 125, distance: 25.8
click at [289, 125] on li "Deployed GFI Web Monitor integrated with Microsoft TMG 2010 for web filtering, …" at bounding box center [247, 129] width 249 height 15
drag, startPoint x: 299, startPoint y: 124, endPoint x: 345, endPoint y: 126, distance: 46.0
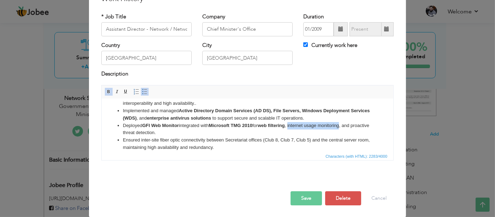
click at [345, 126] on li "Deployed GFI Web Monitor integrated with Microsoft TMG 2010 for web filtering ,…" at bounding box center [247, 129] width 249 height 15
drag, startPoint x: 265, startPoint y: 124, endPoint x: 292, endPoint y: 126, distance: 27.6
click at [292, 126] on li "Deployed GFI Web Monitor integrated with Microsoft TMG 2010 for web filtering ,…" at bounding box center [247, 129] width 249 height 15
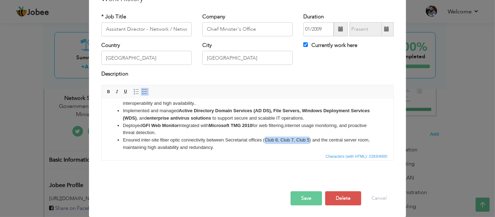
drag, startPoint x: 264, startPoint y: 140, endPoint x: 309, endPoint y: 142, distance: 44.9
click at [309, 142] on li "Ensured inter-site fiber optic connectivity between Secretariat offices (Club 8…" at bounding box center [247, 143] width 249 height 15
drag, startPoint x: 295, startPoint y: 146, endPoint x: 281, endPoint y: 144, distance: 13.5
click at [294, 146] on li "Ensured inter-site fiber optic connectivity between Secretariat offices ( Club …" at bounding box center [247, 143] width 249 height 15
drag, startPoint x: 261, startPoint y: 140, endPoint x: 314, endPoint y: 141, distance: 52.3
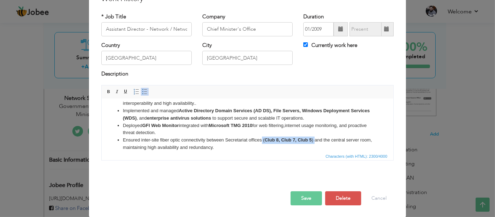
click at [314, 141] on li "Ensured inter-site fiber optic connectivity between Secretariat offices ( Club …" at bounding box center [247, 143] width 249 height 15
click at [321, 148] on li "Ensured inter-site fiber optic connectivity between Secretariat offices (Club 8…" at bounding box center [247, 143] width 249 height 15
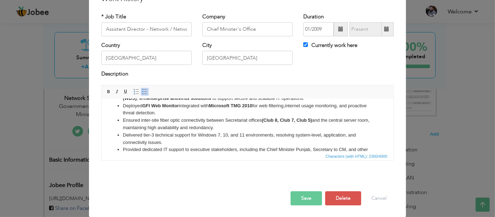
scroll to position [71, 0]
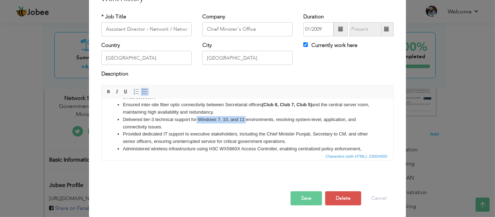
drag, startPoint x: 198, startPoint y: 118, endPoint x: 246, endPoint y: 118, distance: 48.0
click at [246, 118] on li "Delivered tier-3 technical support for Windows 7, 10, and 11 environments, reso…" at bounding box center [247, 123] width 249 height 15
drag, startPoint x: 142, startPoint y: 119, endPoint x: 189, endPoint y: 121, distance: 47.0
click at [189, 121] on li "Delivered tier-3 technical support for Windows 7, 10, and 11 environments, reso…" at bounding box center [247, 123] width 249 height 15
click at [257, 129] on li "Delivered tier-3 technical support for Windows 7, 10, and 11 environments, reso…" at bounding box center [247, 123] width 249 height 15
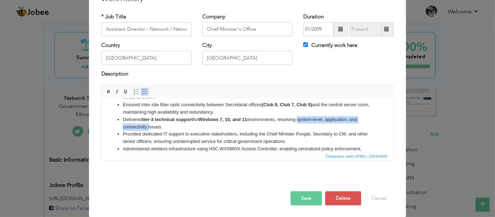
drag, startPoint x: 302, startPoint y: 120, endPoint x: 151, endPoint y: 128, distance: 152.2
click at [150, 128] on li "Delivered tier-3 technical support for Windows 7, 10, and 11 environments, reso…" at bounding box center [247, 123] width 249 height 15
click at [158, 138] on li "Provided dedicated IT support to executive stakeholders, including the Chief Mi…" at bounding box center [247, 137] width 249 height 15
drag, startPoint x: 162, startPoint y: 133, endPoint x: 180, endPoint y: 135, distance: 18.1
click at [180, 135] on li "Provided dedicated IT support to executive stakeholders, including the Chief Mi…" at bounding box center [247, 137] width 249 height 15
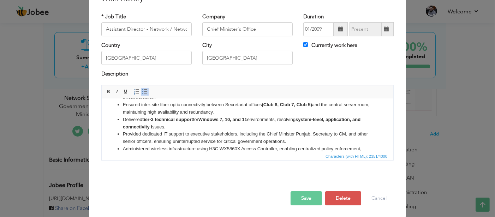
click at [207, 136] on li "Provided dedicated IT support to executive stakeholders, including the Chief Mi…" at bounding box center [247, 137] width 249 height 15
drag, startPoint x: 267, startPoint y: 134, endPoint x: 303, endPoint y: 151, distance: 39.9
click at [307, 138] on li "Provided dedicated IT support to executive stakeholders, including the Chief Mi…" at bounding box center [247, 137] width 249 height 15
click at [303, 151] on li "Administered wireless infrastructure using H3C WX5860X Access Controller, enabl…" at bounding box center [247, 152] width 249 height 15
drag, startPoint x: 266, startPoint y: 134, endPoint x: 311, endPoint y: 135, distance: 44.5
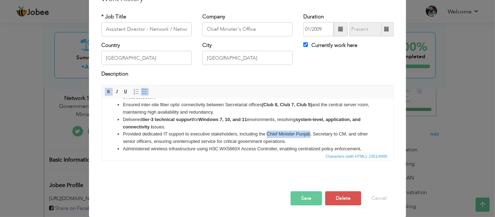
click at [311, 135] on li "Provided dedicated IT support to executive stakeholders, including the Chief Mi…" at bounding box center [247, 137] width 249 height 15
drag, startPoint x: 315, startPoint y: 134, endPoint x: 349, endPoint y: 134, distance: 33.2
click at [349, 134] on li "Provided dedicated IT support to executive stakeholders, including the Chief Mi…" at bounding box center [247, 137] width 249 height 15
drag, startPoint x: 134, startPoint y: 141, endPoint x: 162, endPoint y: 142, distance: 27.6
click at [162, 142] on li "Provided dedicated IT support to executive stakeholders, including the Chief Mi…" at bounding box center [247, 137] width 249 height 15
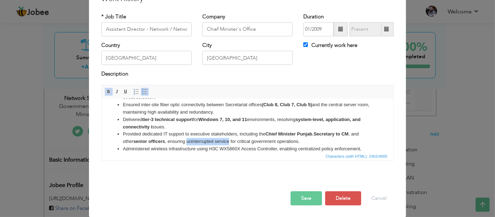
drag, startPoint x: 187, startPoint y: 141, endPoint x: 230, endPoint y: 141, distance: 42.7
click at [230, 141] on li "Provided dedicated IT support to executive stakeholders, including the Chief Mi…" at bounding box center [247, 137] width 249 height 15
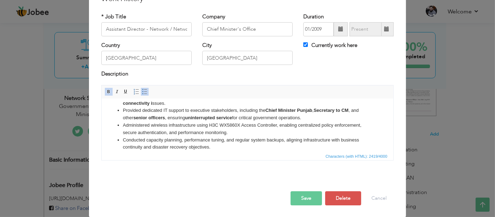
scroll to position [106, 0]
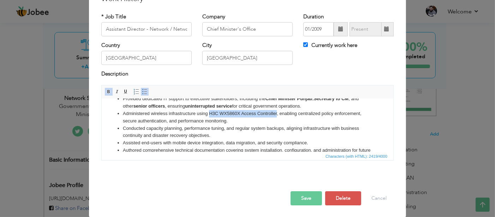
drag, startPoint x: 209, startPoint y: 112, endPoint x: 277, endPoint y: 113, distance: 67.5
click at [277, 113] on li "Administered wireless infrastructure using H3C WX5860X Access Controller, enabl…" at bounding box center [247, 117] width 249 height 15
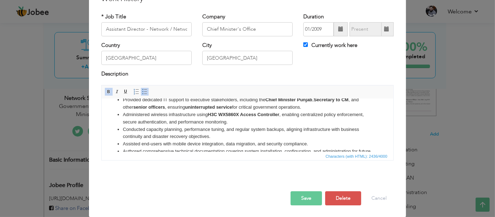
scroll to position [137, 0]
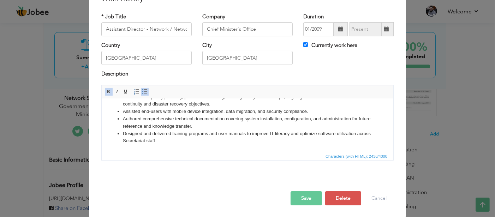
click at [293, 197] on button "Save" at bounding box center [306, 198] width 31 height 14
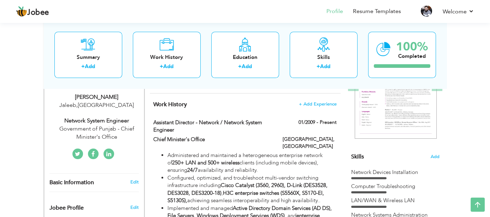
scroll to position [35, 0]
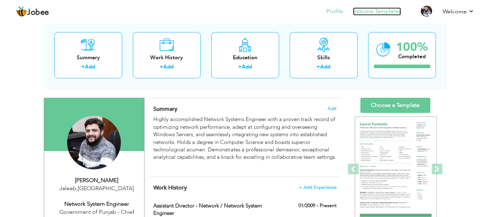
click at [366, 13] on link "Resume Templates" at bounding box center [377, 11] width 48 height 8
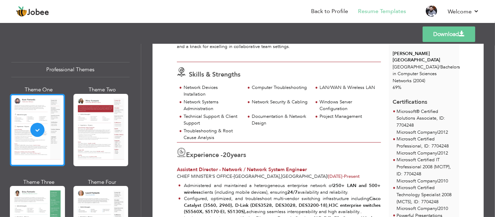
scroll to position [106, 0]
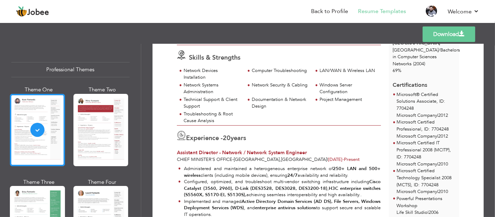
click at [58, 160] on div at bounding box center [37, 130] width 55 height 72
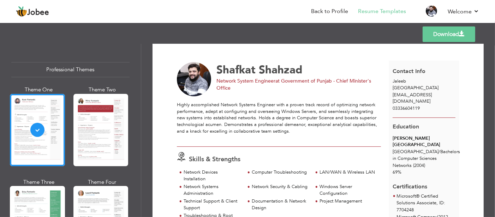
scroll to position [0, 0]
